Goal: Transaction & Acquisition: Purchase product/service

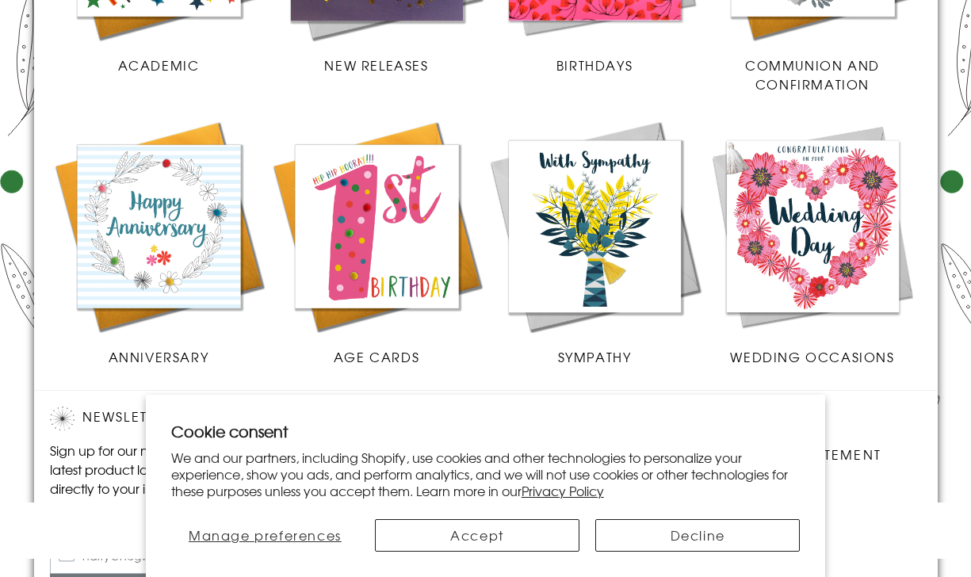
scroll to position [794, 0]
